Goal: Task Accomplishment & Management: Manage account settings

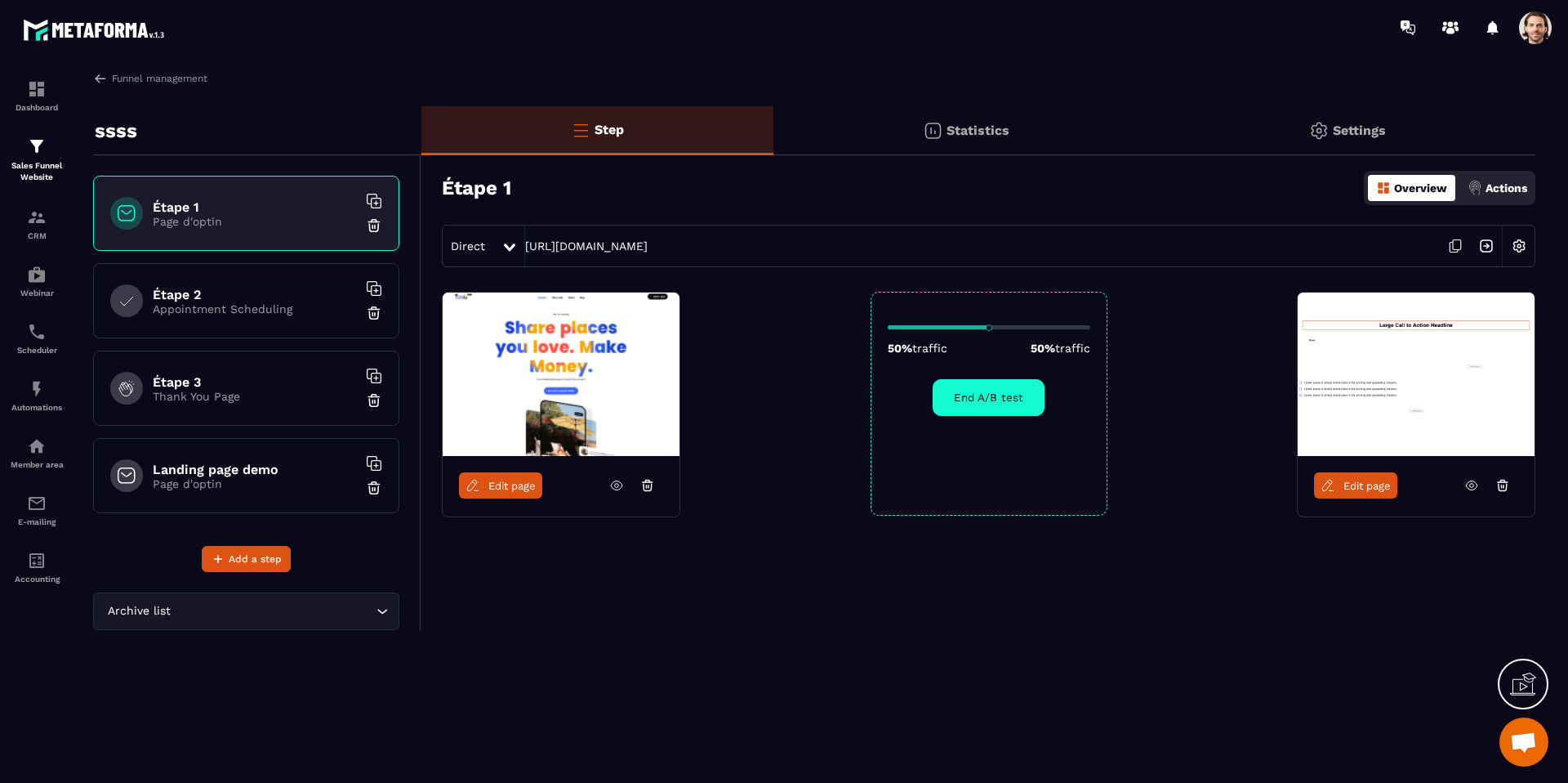
click at [1003, 135] on p "Statistics" at bounding box center [978, 131] width 63 height 16
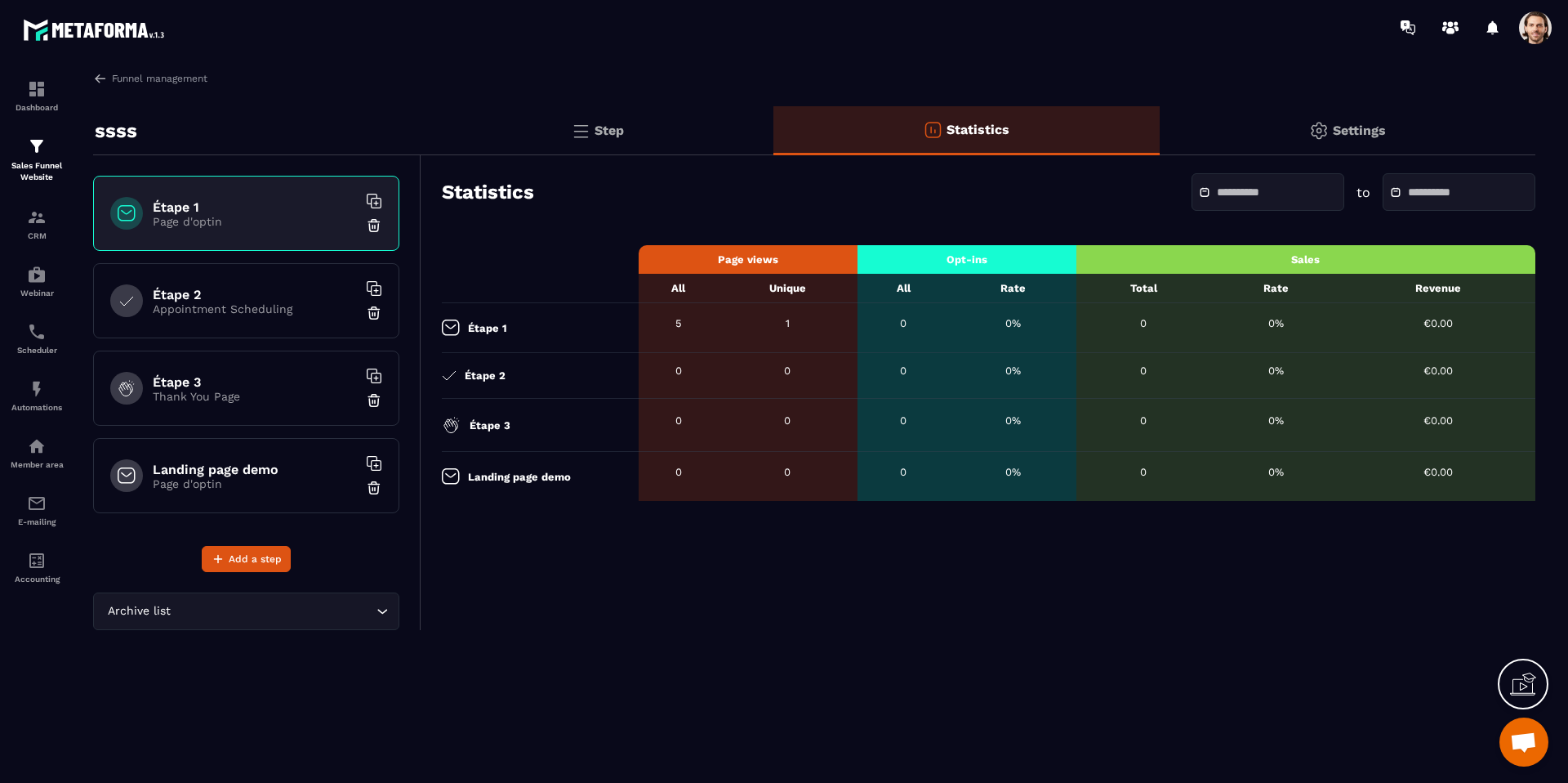
click at [518, 329] on div "Étape 1" at bounding box center [536, 327] width 189 height 17
click at [516, 328] on div "Étape 1" at bounding box center [536, 327] width 189 height 17
click at [593, 333] on div "Étape 1" at bounding box center [536, 327] width 189 height 17
drag, startPoint x: 697, startPoint y: 318, endPoint x: 865, endPoint y: 326, distance: 168.2
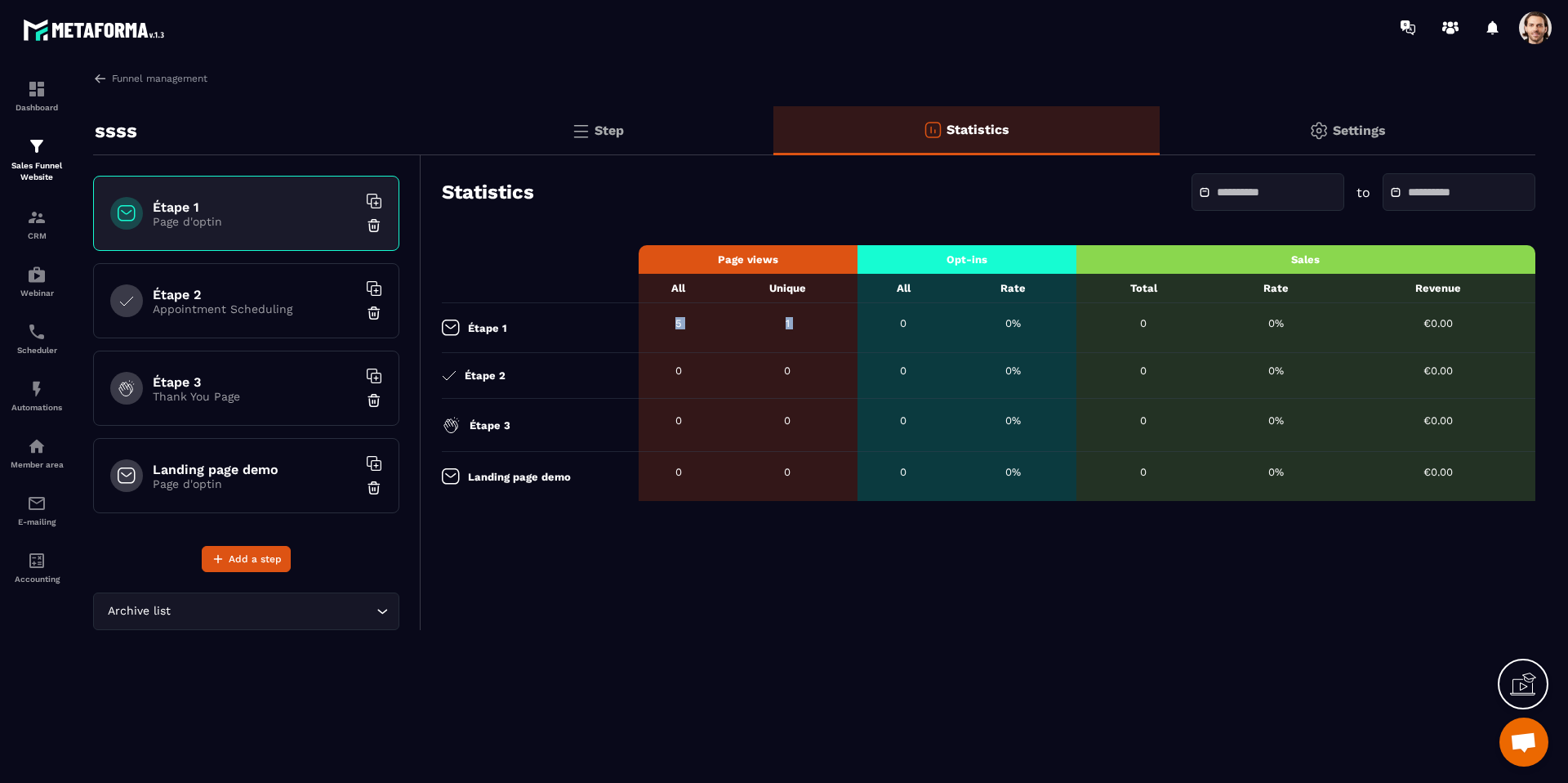
click at [865, 326] on tr "Étape 1 5 1 0 0% 0 0% €0.00" at bounding box center [989, 327] width 1094 height 50
click at [607, 139] on div "Step" at bounding box center [597, 131] width 352 height 49
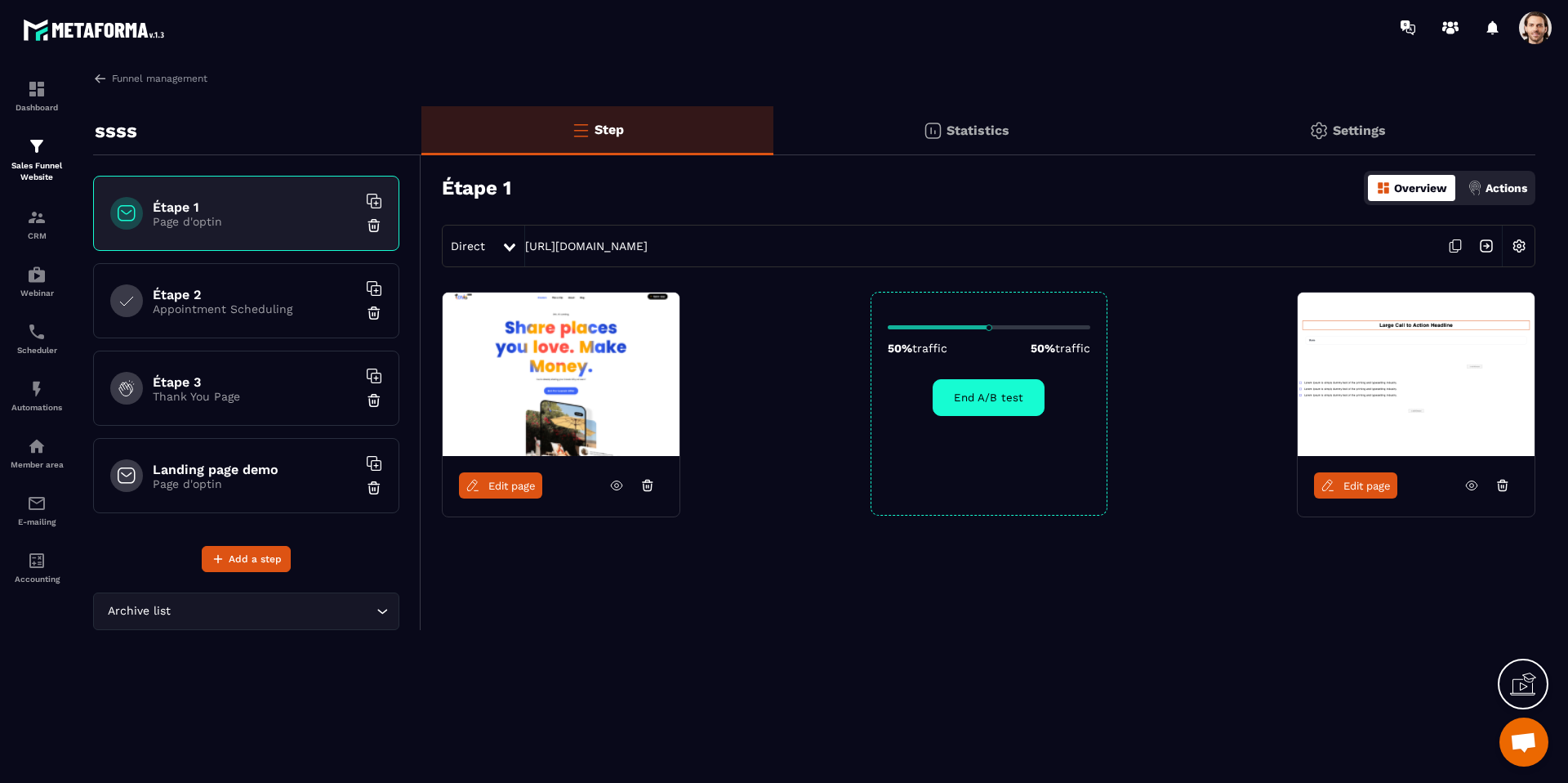
click at [1485, 241] on img at bounding box center [1487, 246] width 31 height 31
click at [959, 126] on p "Statistics" at bounding box center [978, 131] width 63 height 16
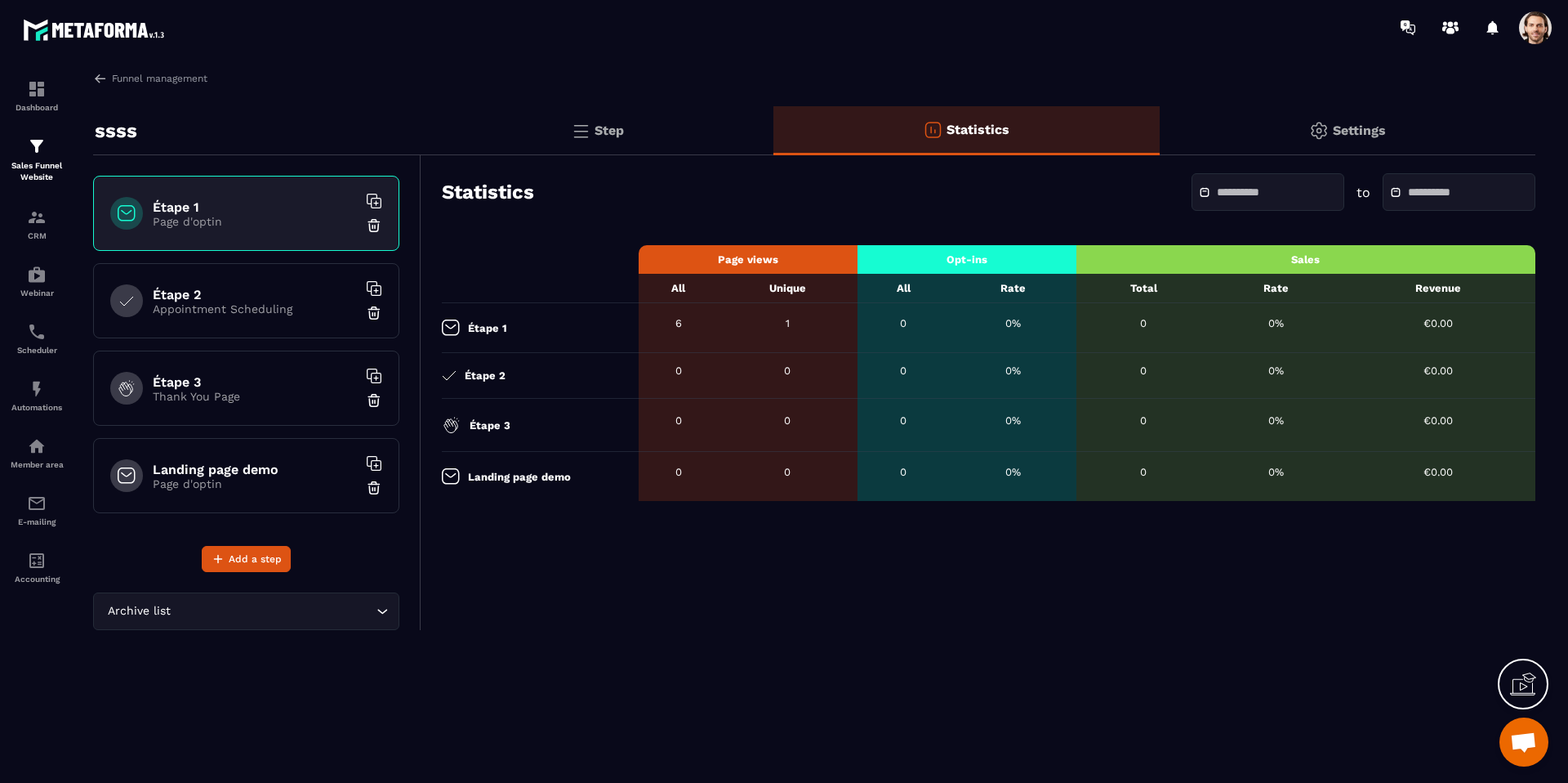
click at [1539, 34] on span at bounding box center [1536, 28] width 33 height 33
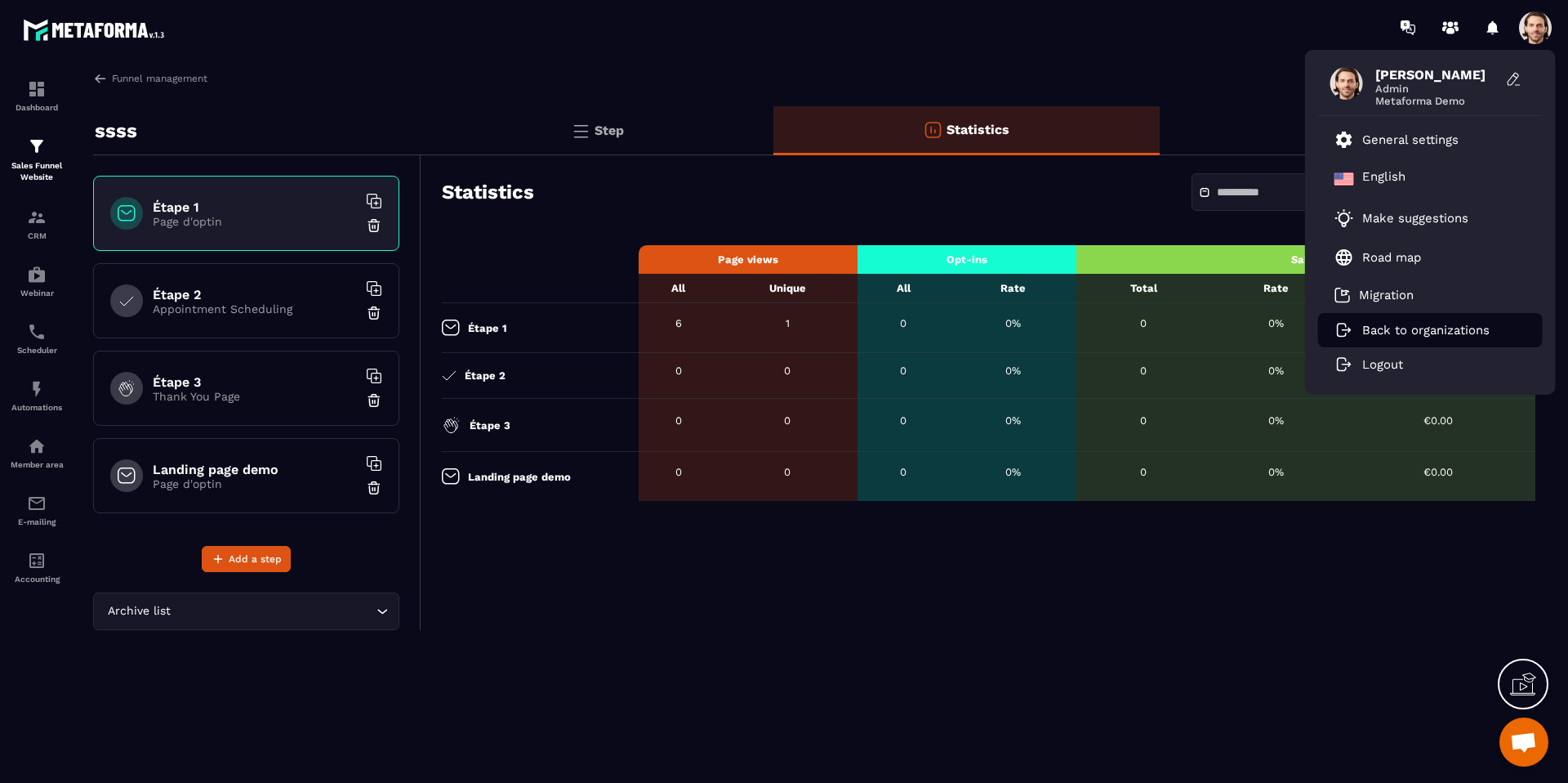
click at [1444, 331] on p "Back to organizations" at bounding box center [1426, 330] width 127 height 15
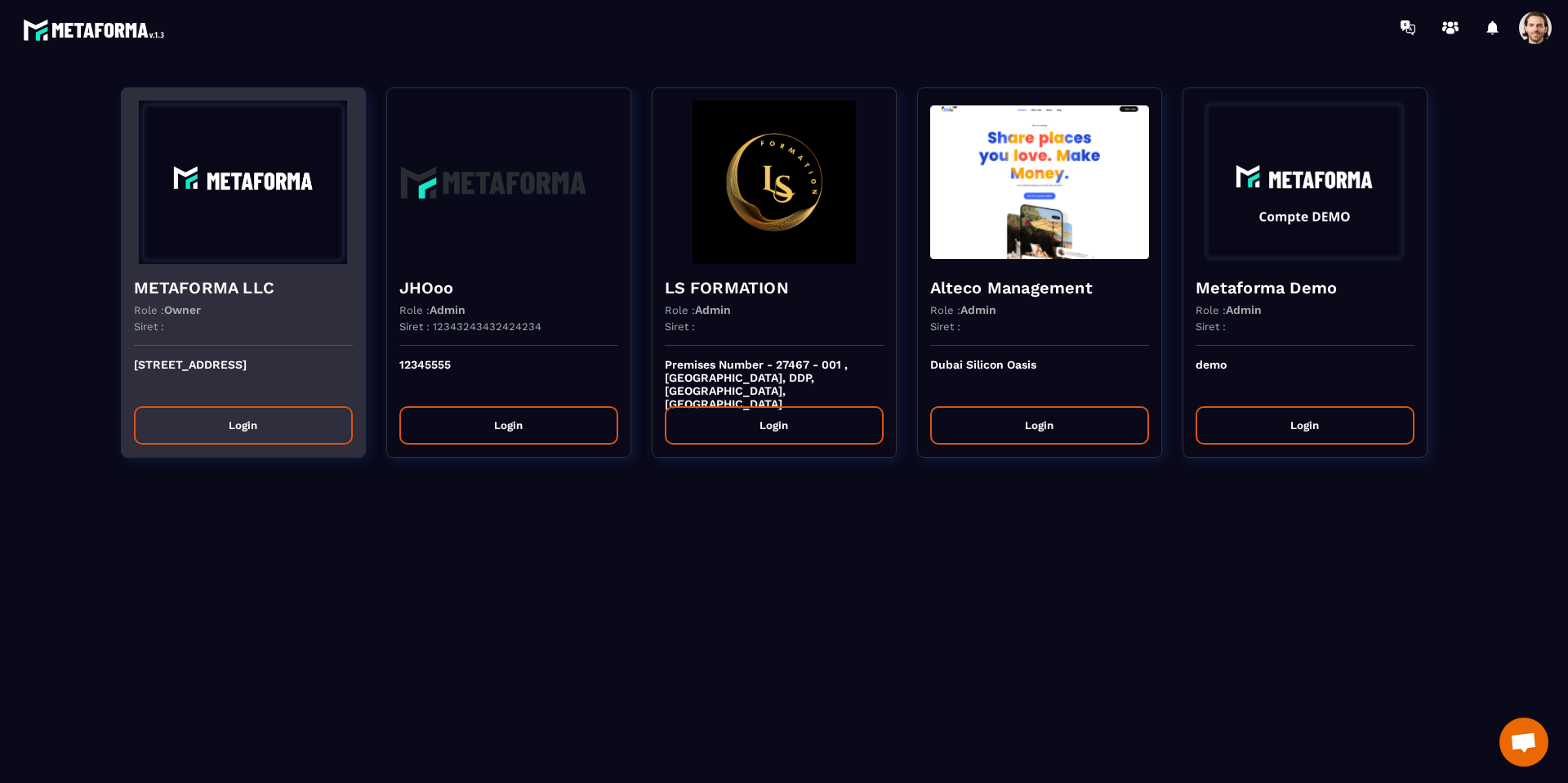
click at [307, 321] on div "Siret :" at bounding box center [243, 333] width 219 height 25
